Goal: Task Accomplishment & Management: Complete application form

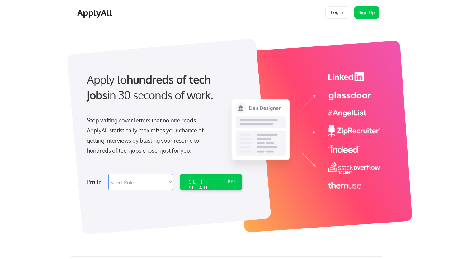
click at [160, 180] on select "Select Role Software Engineering Product Management Customer Success Sales UI/U…" at bounding box center [140, 182] width 65 height 16
click at [144, 181] on select "Select Role Software Engineering Product Management Customer Success Sales UI/U…" at bounding box center [140, 182] width 65 height 16
select select ""tech_finance_biz_ops_cos""
click at [108, 174] on select "Select Role Software Engineering Product Management Customer Success Sales UI/U…" at bounding box center [140, 182] width 65 height 16
select select ""tech_finance_biz_ops_cos""
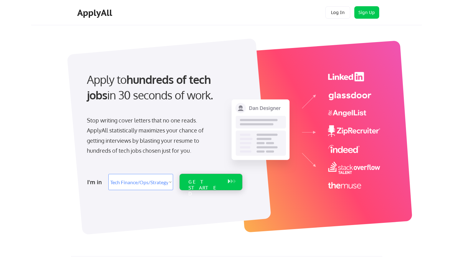
click at [198, 184] on div "GET STARTED" at bounding box center [204, 188] width 33 height 18
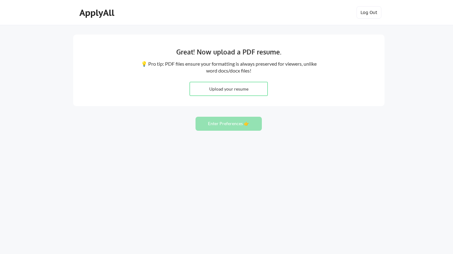
click at [225, 88] on input "file" at bounding box center [228, 88] width 77 height 13
type input "C:\fakepath\[PERSON_NAME].docx"
click at [240, 91] on input "file" at bounding box center [228, 88] width 77 height 13
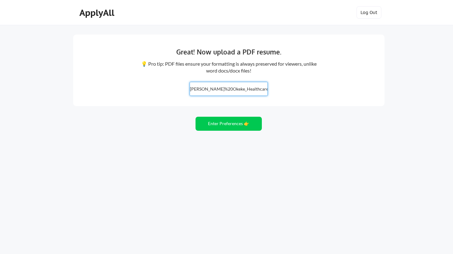
click at [214, 89] on input "file" at bounding box center [228, 88] width 77 height 13
type input "C:\fakepath\[PERSON_NAME].pdf"
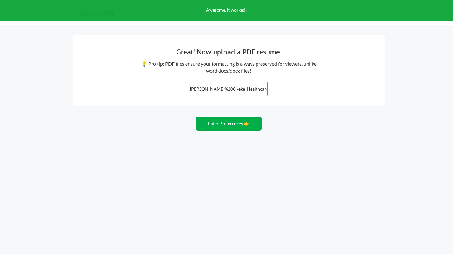
click at [216, 124] on button "Enter Preferences 👉" at bounding box center [228, 124] width 66 height 14
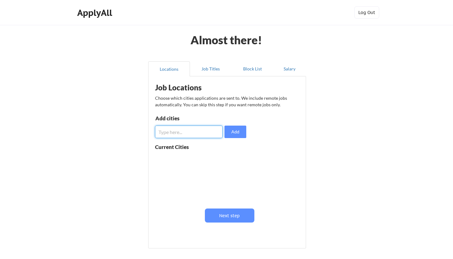
click at [188, 135] on input "input" at bounding box center [189, 131] width 68 height 12
type input "miami"
click at [231, 134] on button "Add" at bounding box center [235, 131] width 22 height 12
click at [195, 133] on input "input" at bounding box center [189, 131] width 68 height 12
type input "new york"
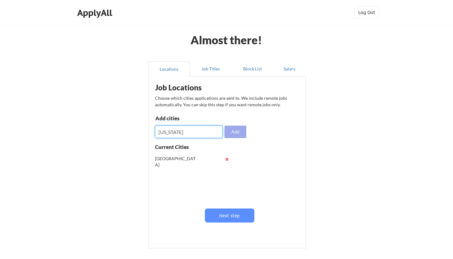
click at [232, 134] on button "Add" at bounding box center [235, 131] width 22 height 12
click at [195, 132] on input "input" at bounding box center [189, 131] width 68 height 12
type input "los angeles"
click at [232, 132] on button "Add" at bounding box center [235, 131] width 22 height 12
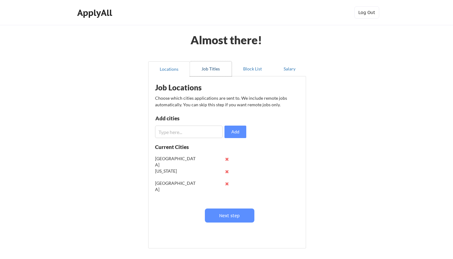
click at [213, 73] on button "Job Titles" at bounding box center [211, 68] width 42 height 15
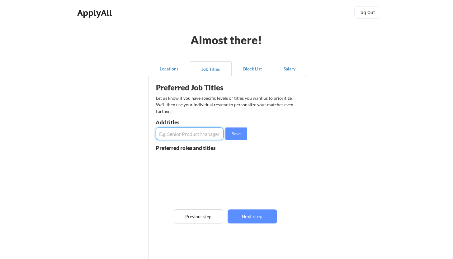
click at [188, 132] on input "input" at bounding box center [190, 133] width 68 height 12
type input "consultant"
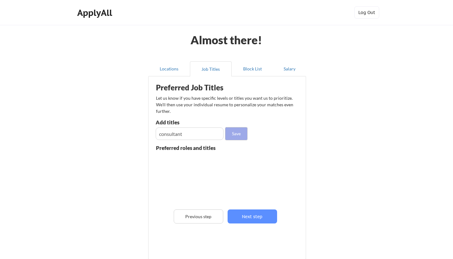
click at [238, 137] on button "Save" at bounding box center [236, 133] width 22 height 12
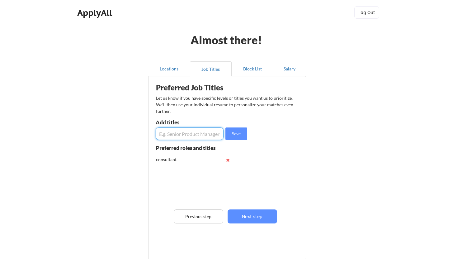
click at [196, 135] on input "input" at bounding box center [190, 133] width 68 height 12
type input "Healthcare Consultant"
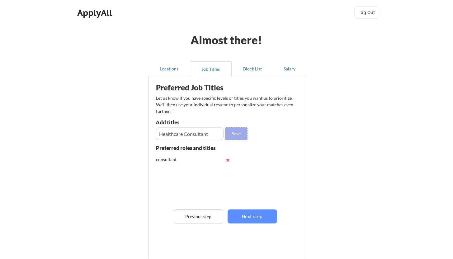
click at [230, 133] on button "Save" at bounding box center [236, 133] width 22 height 12
click at [200, 134] on input "input" at bounding box center [190, 133] width 68 height 12
type input "Project Manager"
click at [237, 137] on button "Save" at bounding box center [236, 133] width 22 height 12
click at [203, 135] on input "input" at bounding box center [190, 133] width 68 height 12
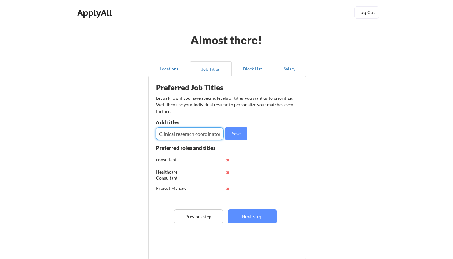
scroll to position [0, 2]
type input "Clinical reserach coordinator"
click at [243, 133] on button "Save" at bounding box center [236, 133] width 22 height 12
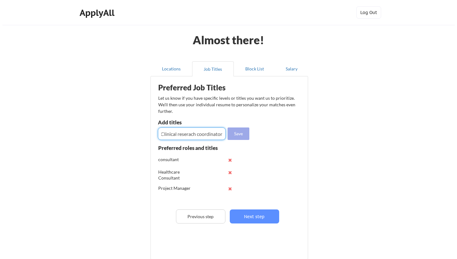
scroll to position [0, 0]
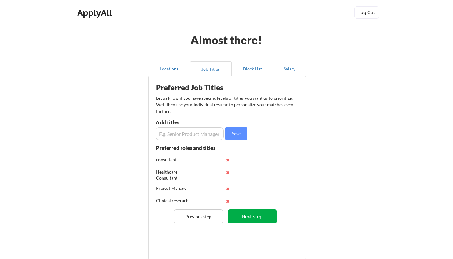
click at [254, 219] on button "Next step" at bounding box center [251, 216] width 49 height 14
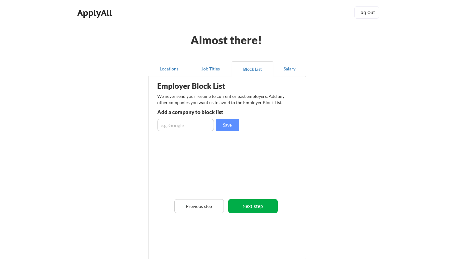
click at [254, 207] on button "Next step" at bounding box center [252, 206] width 49 height 14
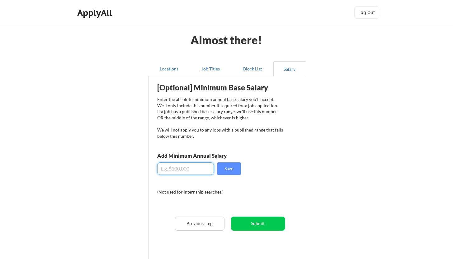
click at [175, 168] on input "input" at bounding box center [185, 168] width 57 height 12
type input "$75,000"
click at [229, 170] on button "Save" at bounding box center [228, 168] width 23 height 12
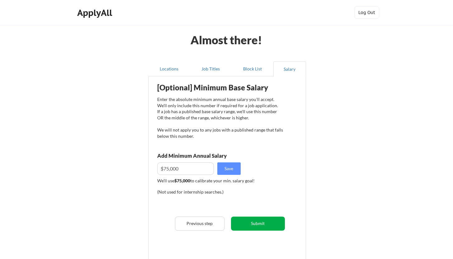
click at [258, 224] on button "Submit" at bounding box center [258, 223] width 54 height 14
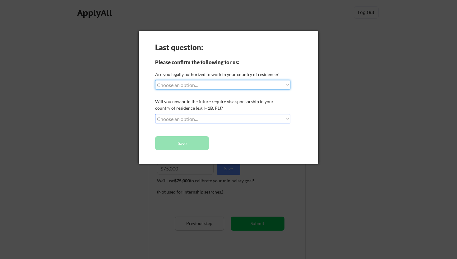
click at [233, 86] on select "Choose an option... Yes, I am a US Citizen Yes, I am a Canadian Citizen Yes, I …" at bounding box center [222, 84] width 135 height 9
select select ""yes__i_am_a_us_citizen""
click at [155, 80] on select "Choose an option... Yes, I am a US Citizen Yes, I am a Canadian Citizen Yes, I …" at bounding box center [222, 84] width 135 height 9
click at [218, 117] on select "Choose an option... No, I will not need sponsorship Yes, I will need sponsorship" at bounding box center [222, 118] width 135 height 9
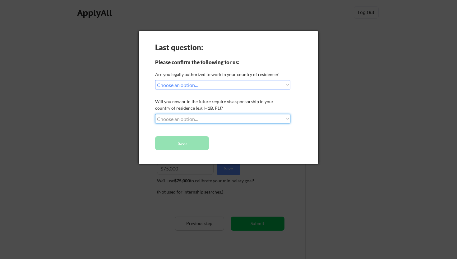
select select ""no__i_will_not_need_sponsorship""
click at [155, 114] on select "Choose an option... No, I will not need sponsorship Yes, I will need sponsorship" at bounding box center [222, 118] width 135 height 9
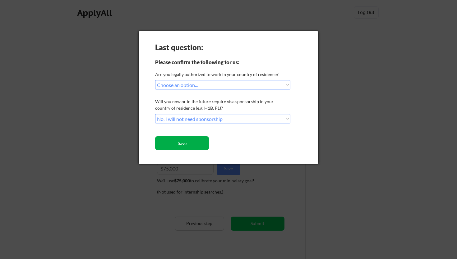
click at [191, 140] on button "Save" at bounding box center [182, 143] width 54 height 14
